Goal: Find specific page/section: Find specific page/section

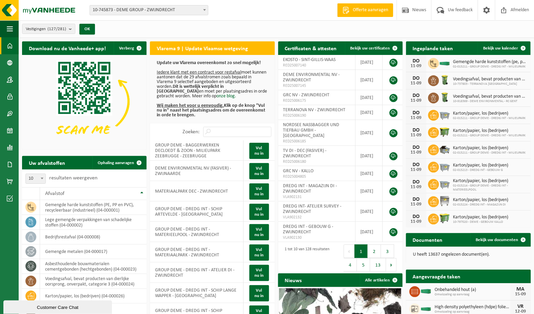
click at [199, 8] on span "10-745873 - DEME GROUP - ZWIJNDRECHT" at bounding box center [149, 10] width 118 height 10
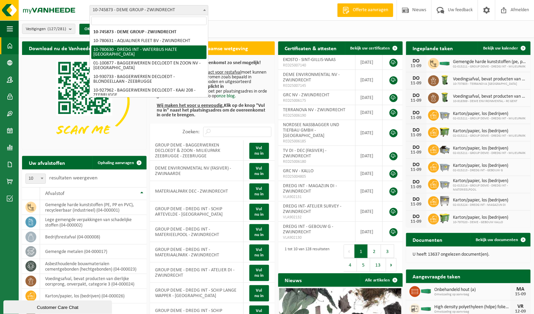
type input "d"
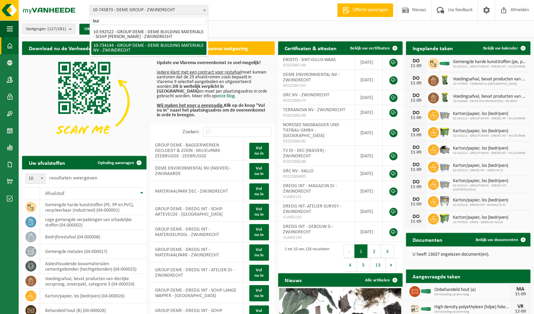
type input "bui"
select select "10606"
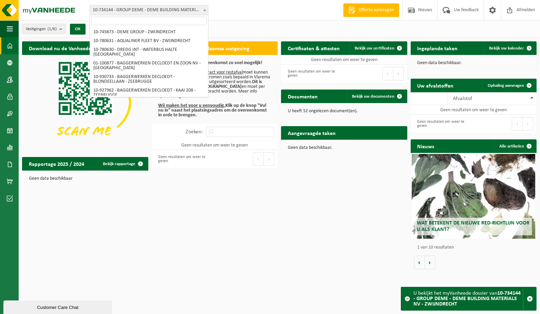
scroll to position [1134, 0]
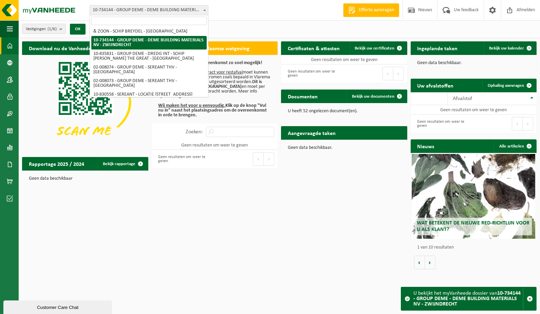
click at [187, 11] on span "10-734144 - GROUP DEME - DEME BUILDING MATERIALS NV - ZWIJNDRECHT" at bounding box center [149, 10] width 118 height 10
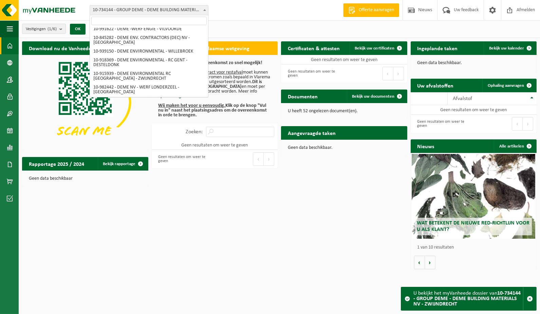
scroll to position [440, 0]
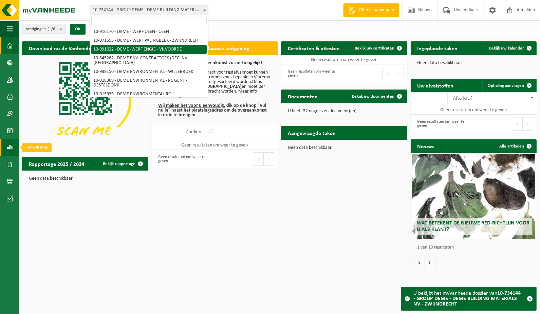
click at [11, 145] on span at bounding box center [10, 147] width 6 height 17
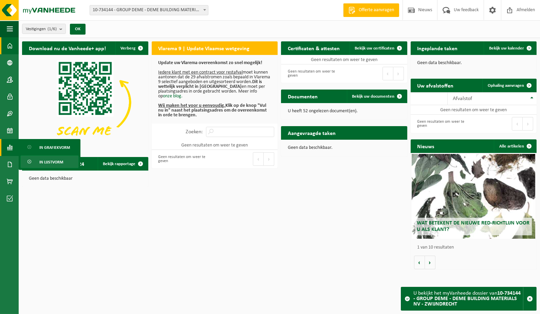
click at [59, 159] on span "In lijstvorm" at bounding box center [51, 162] width 24 height 13
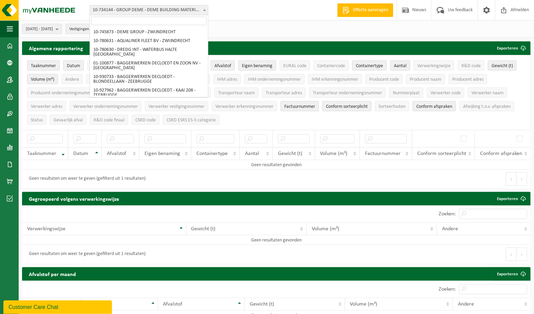
click at [184, 8] on span "10-734144 - GROUP DEME - DEME BUILDING MATERIALS NV - ZWIJNDRECHT" at bounding box center [149, 10] width 118 height 10
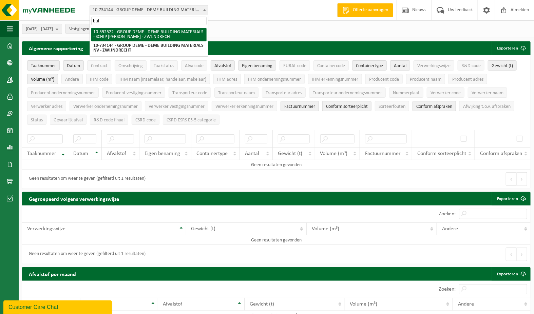
type input "bui"
select select "3195"
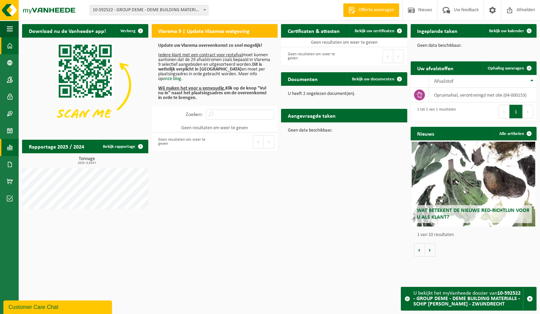
click at [9, 145] on span at bounding box center [10, 147] width 6 height 17
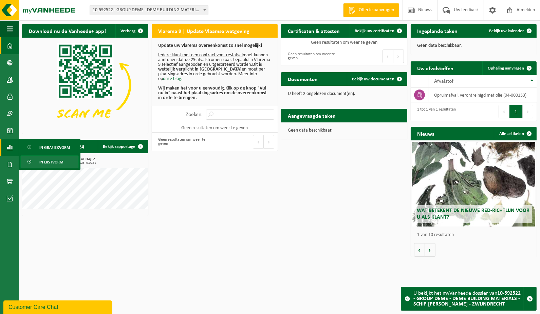
click at [54, 160] on span "In lijstvorm" at bounding box center [51, 162] width 24 height 13
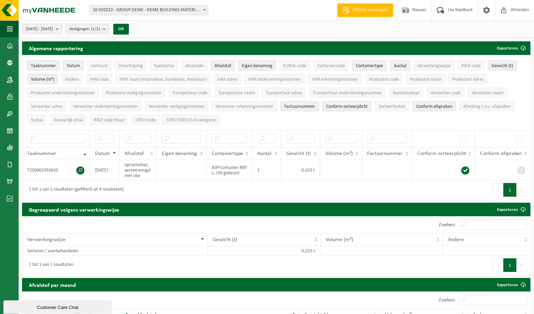
click at [221, 64] on span "Afvalstof" at bounding box center [223, 65] width 17 height 5
